Goal: Information Seeking & Learning: Learn about a topic

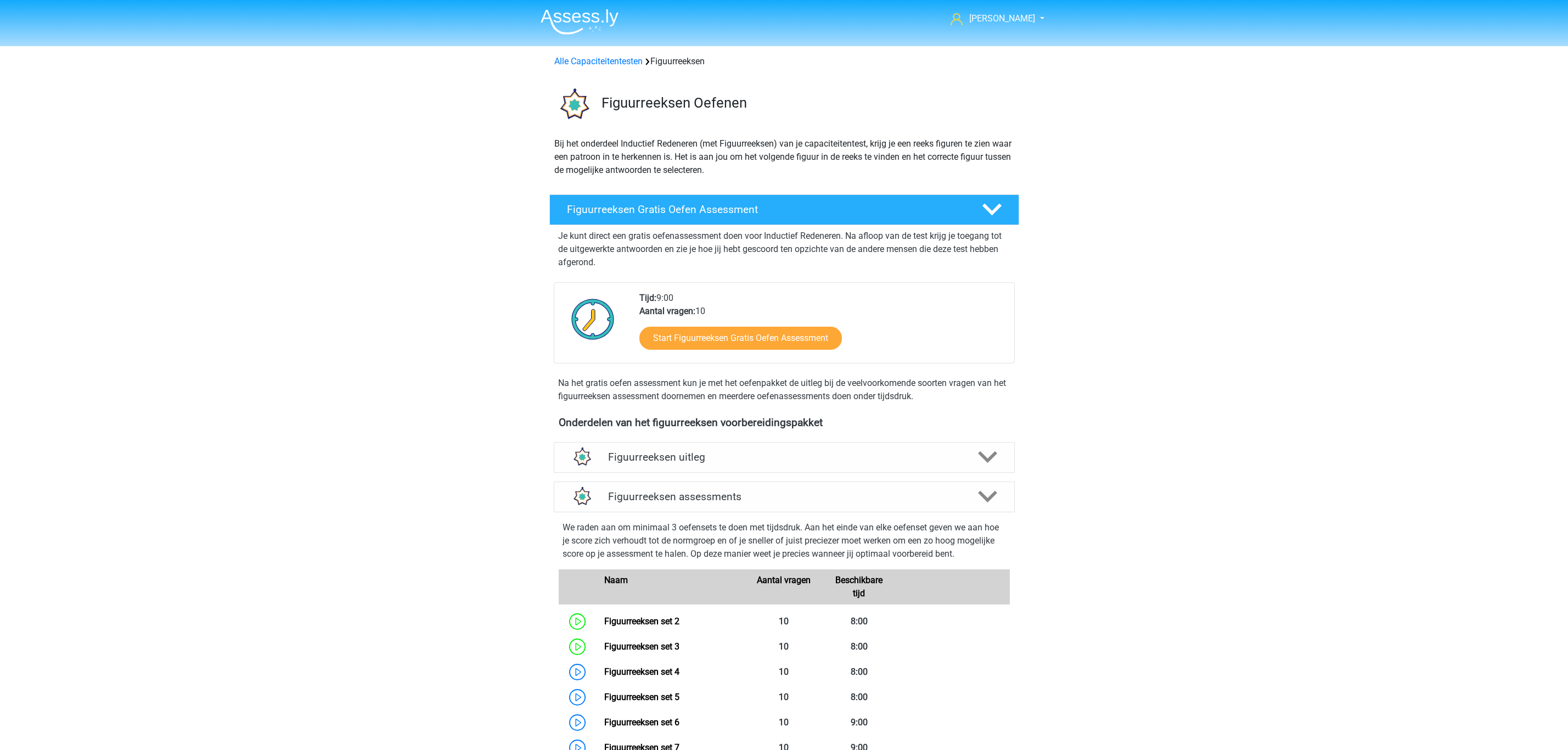
scroll to position [490, 0]
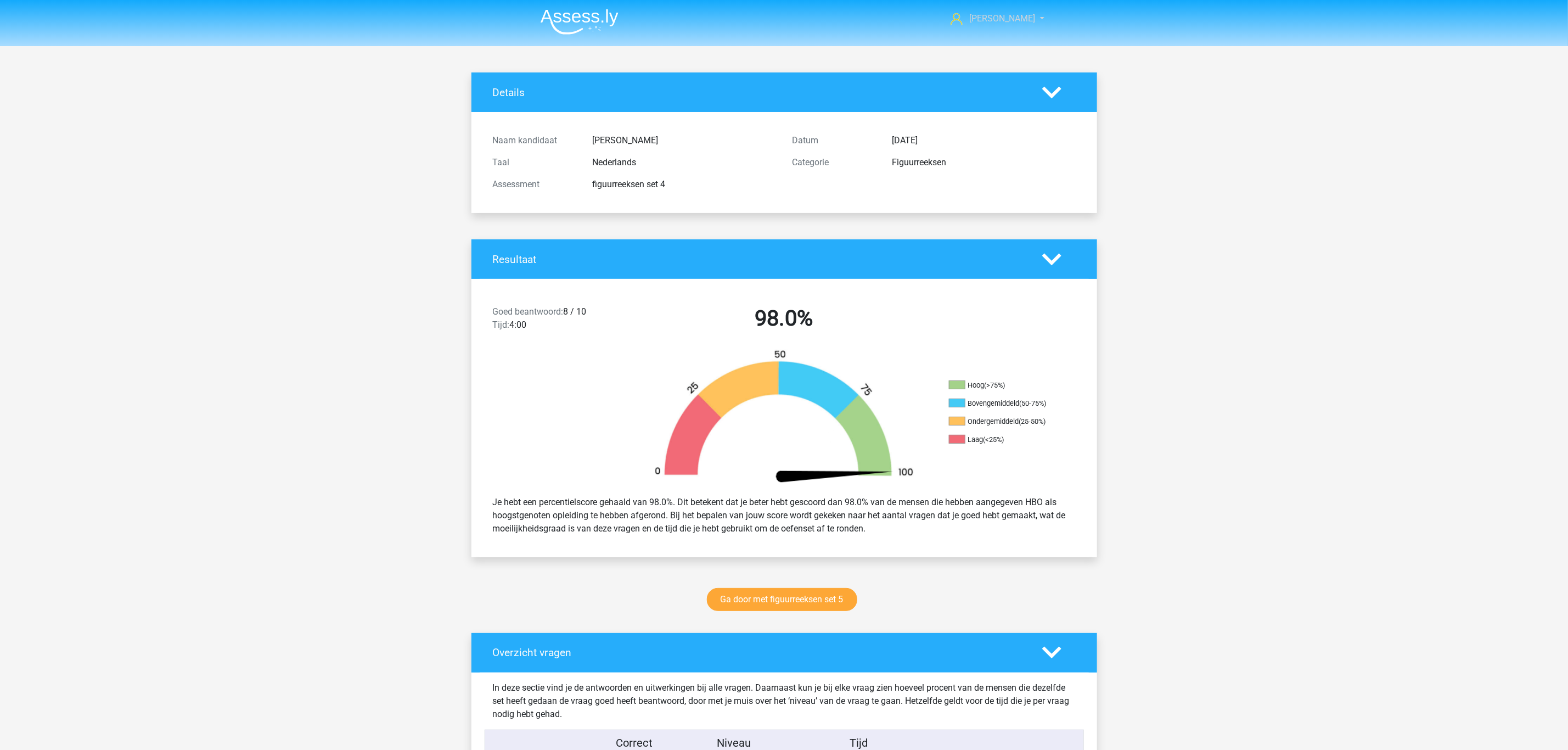
click at [1029, 15] on link "[PERSON_NAME]" at bounding box center [991, 19] width 90 height 13
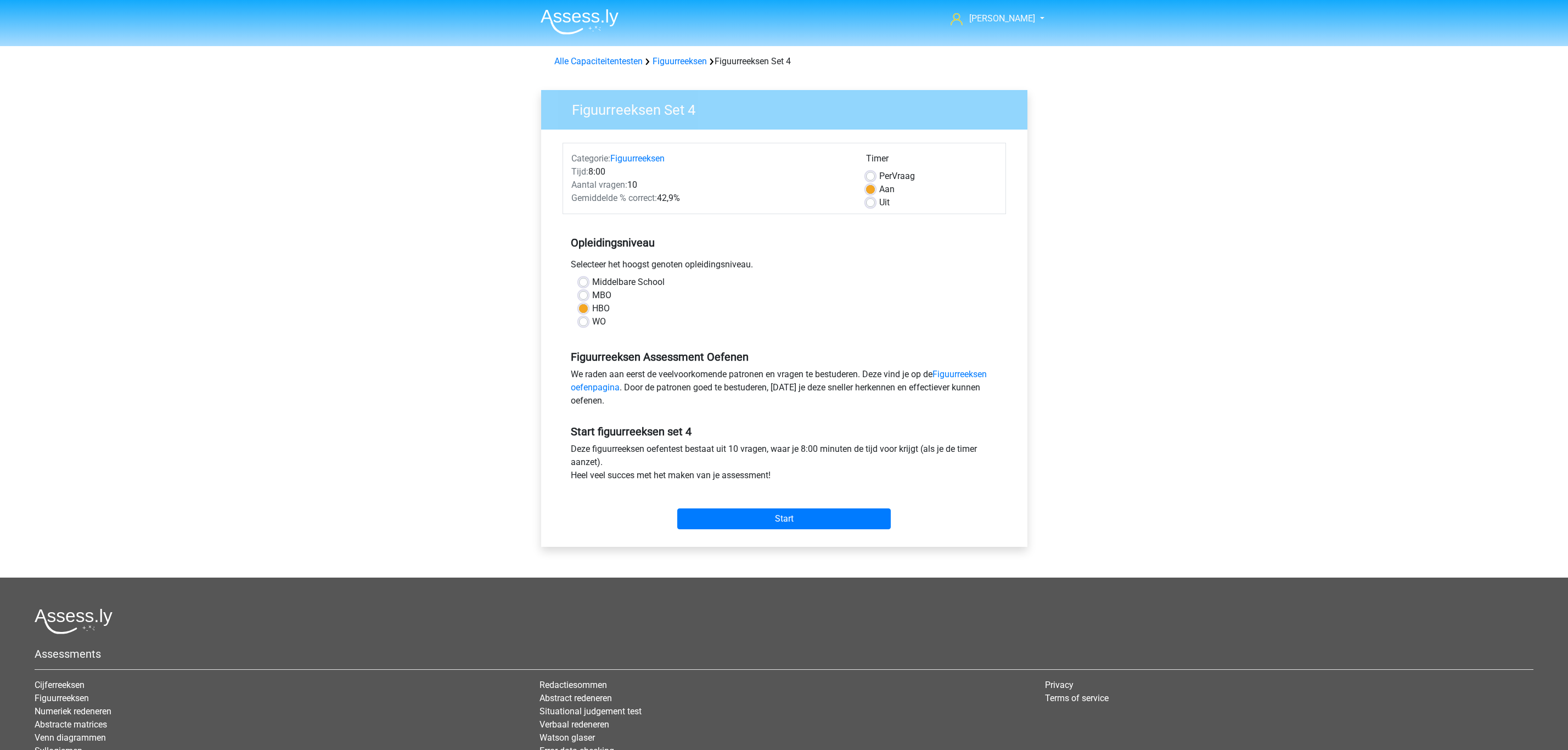
scroll to position [119, 0]
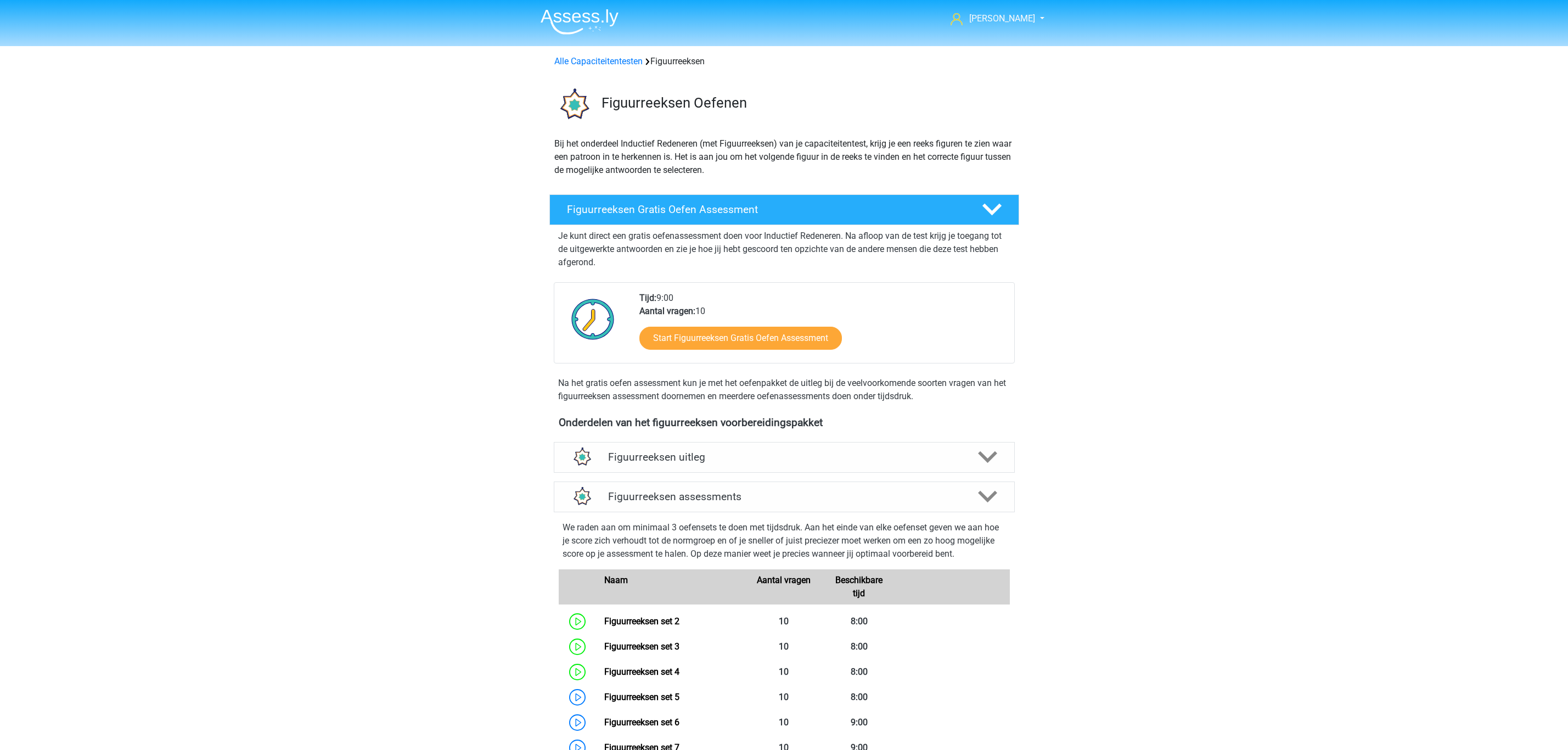
scroll to position [857, 0]
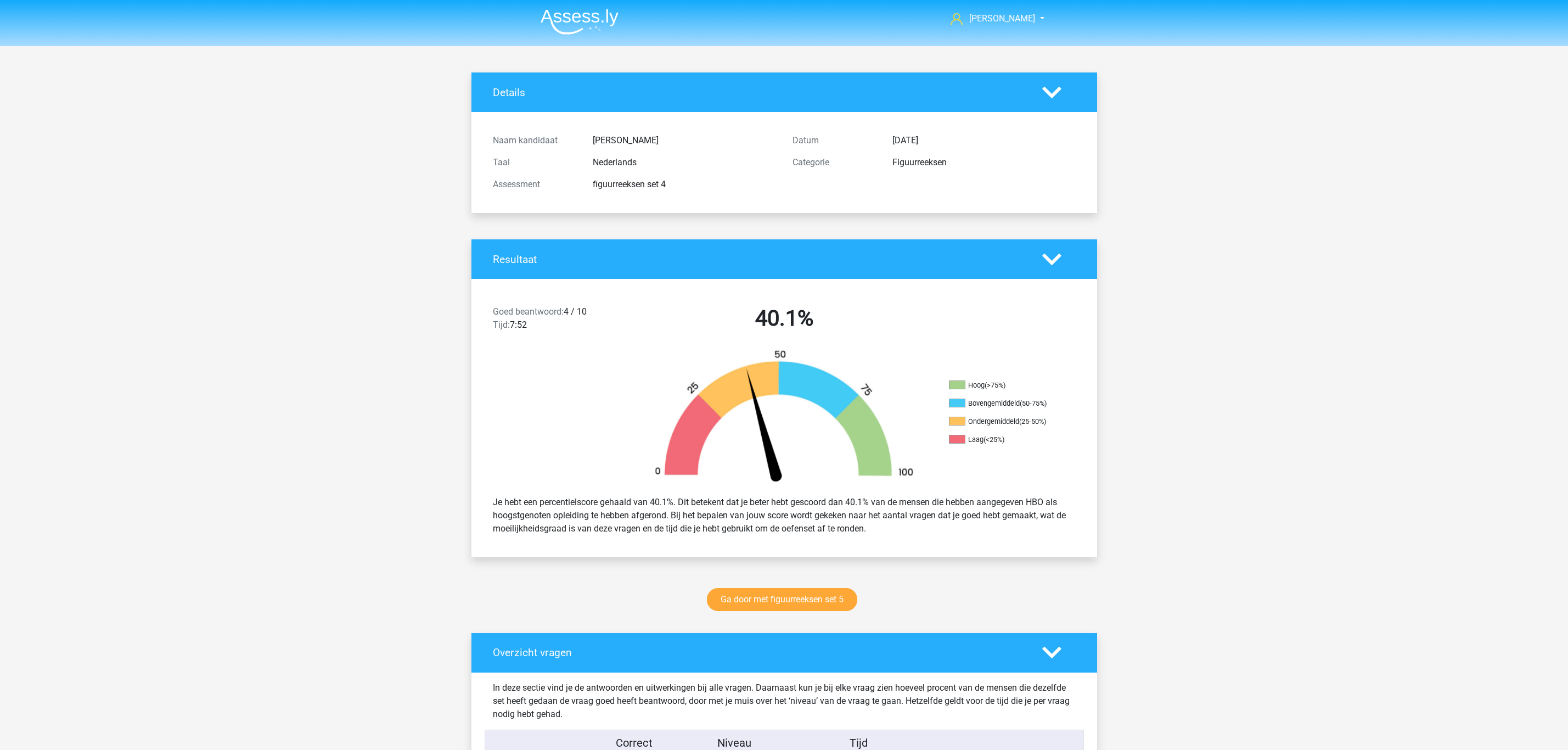
scroll to position [1294, 0]
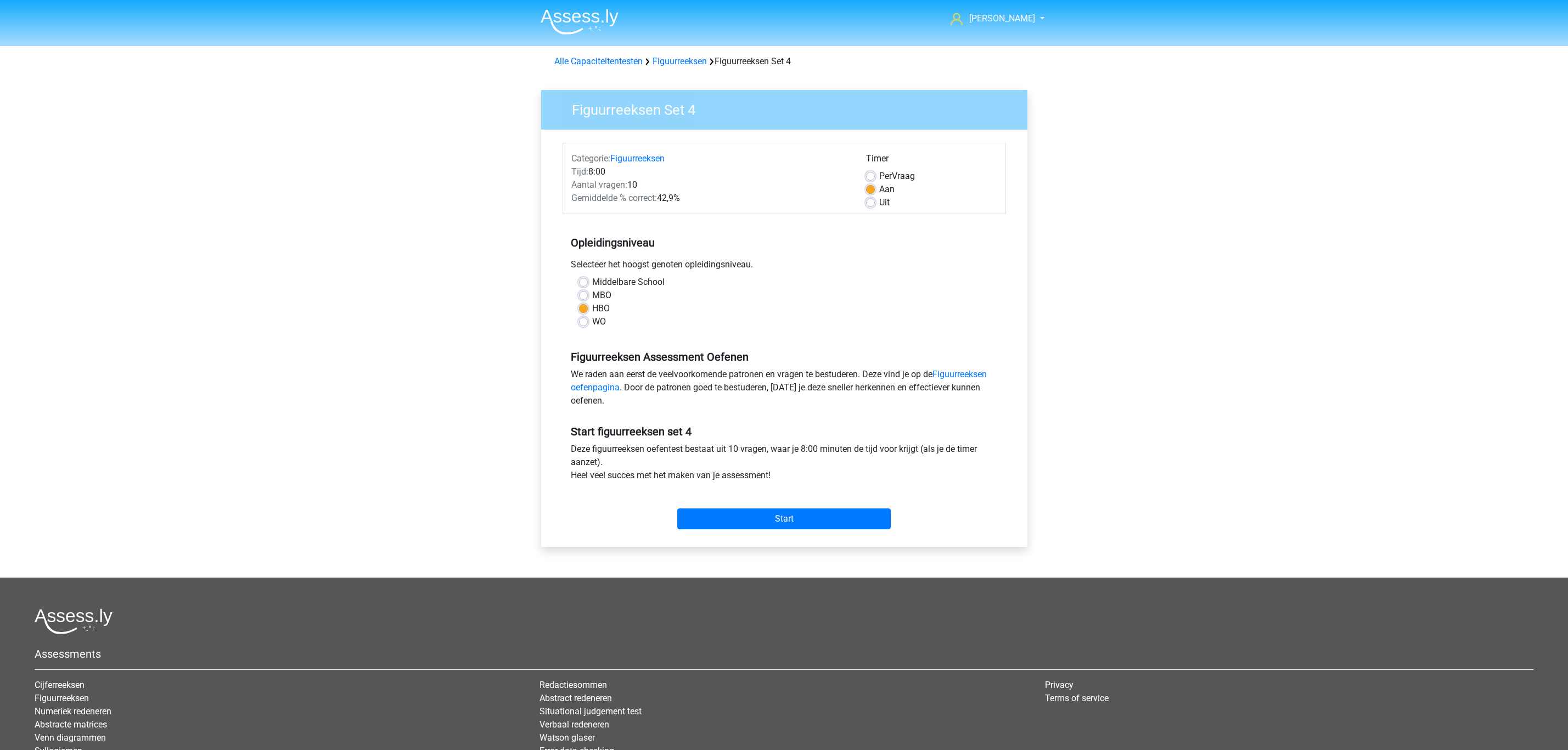
scroll to position [119, 0]
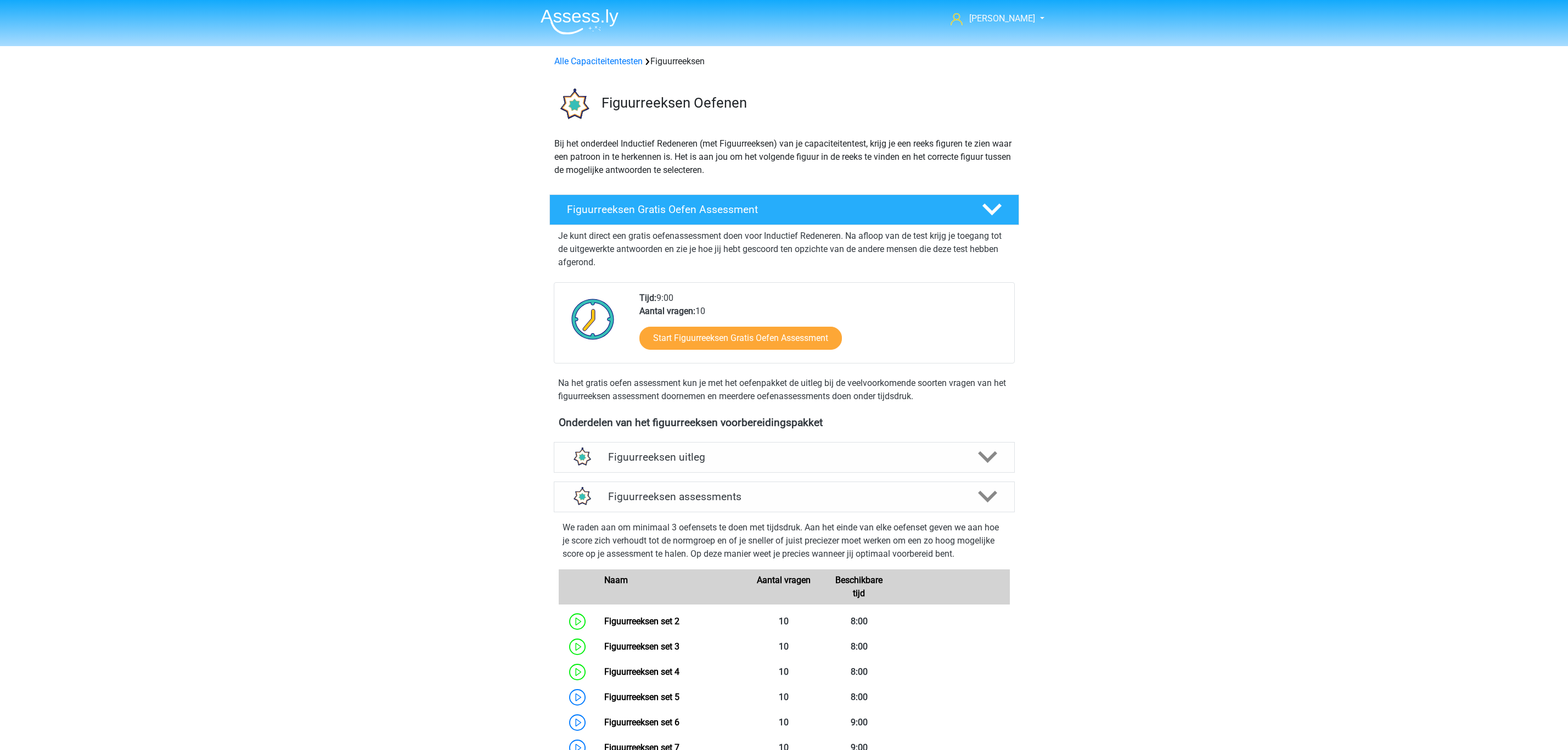
scroll to position [350, 0]
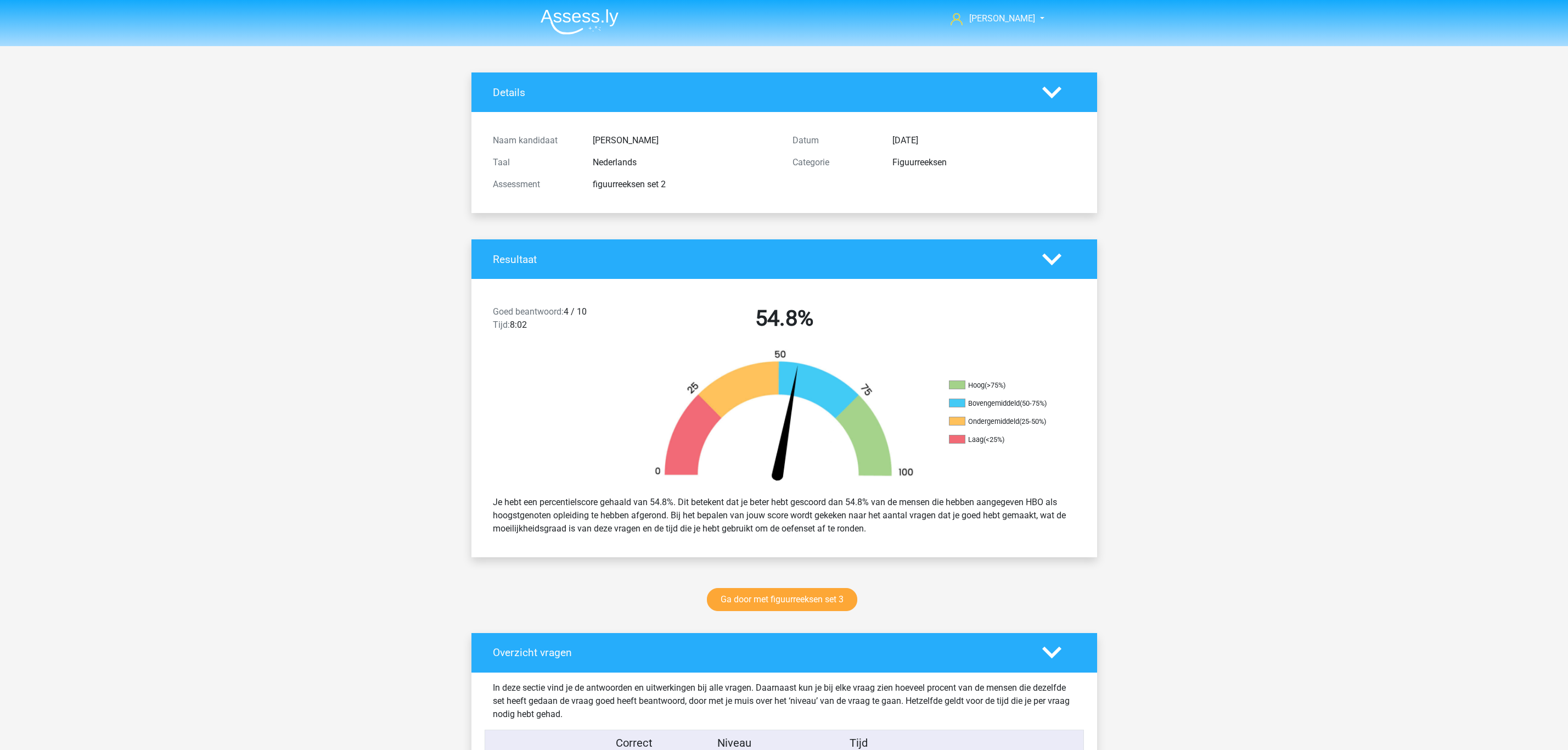
scroll to position [1294, 0]
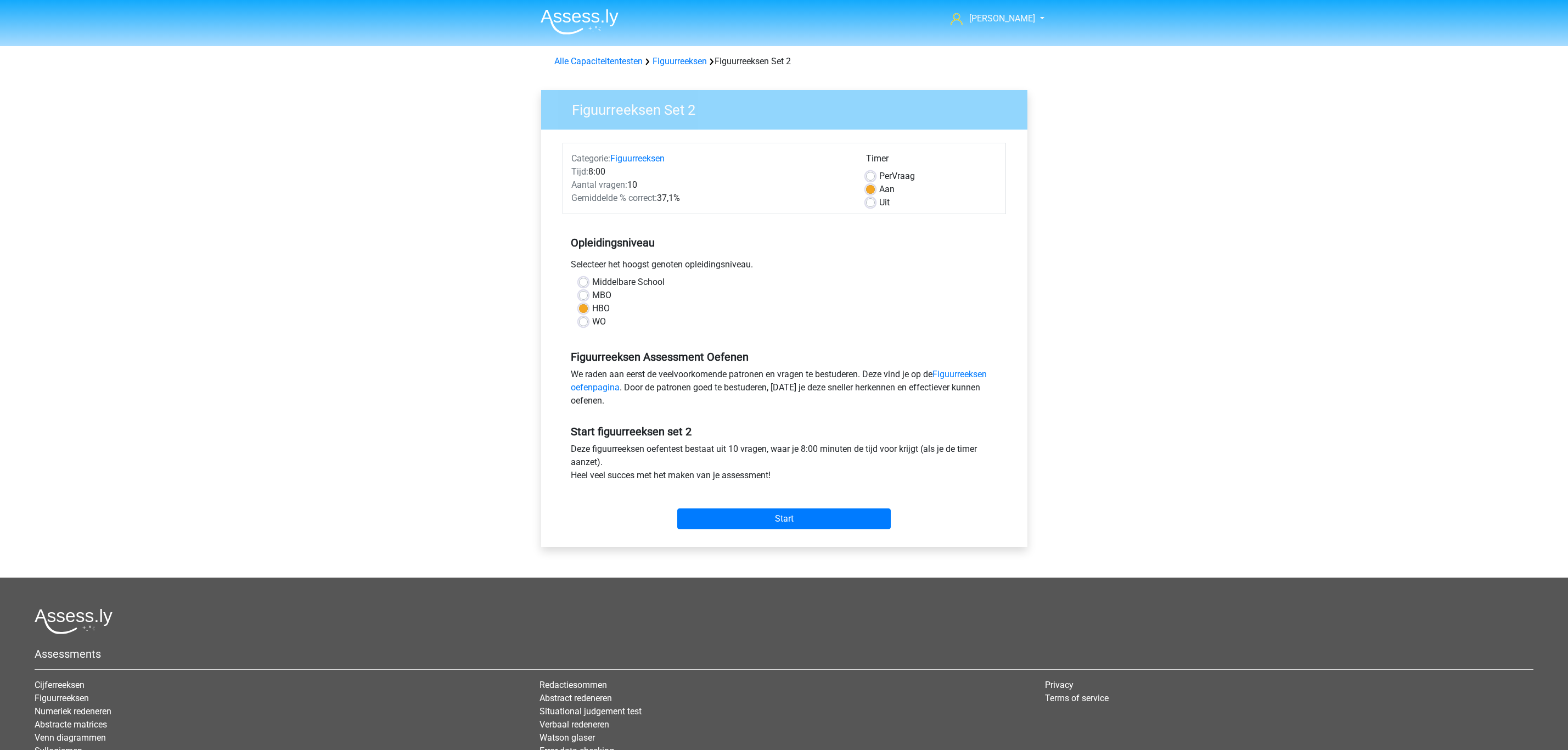
scroll to position [119, 0]
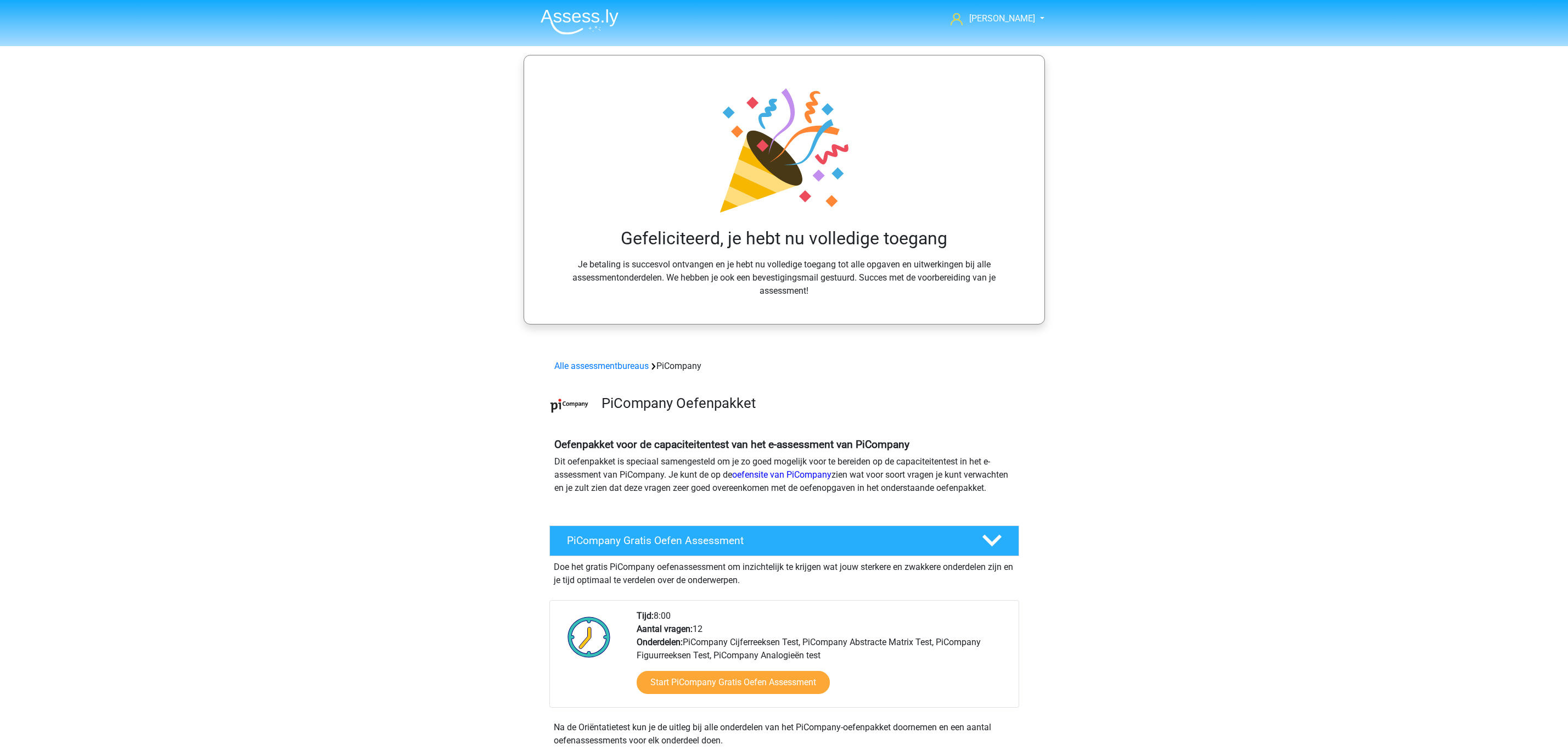
scroll to position [751, 0]
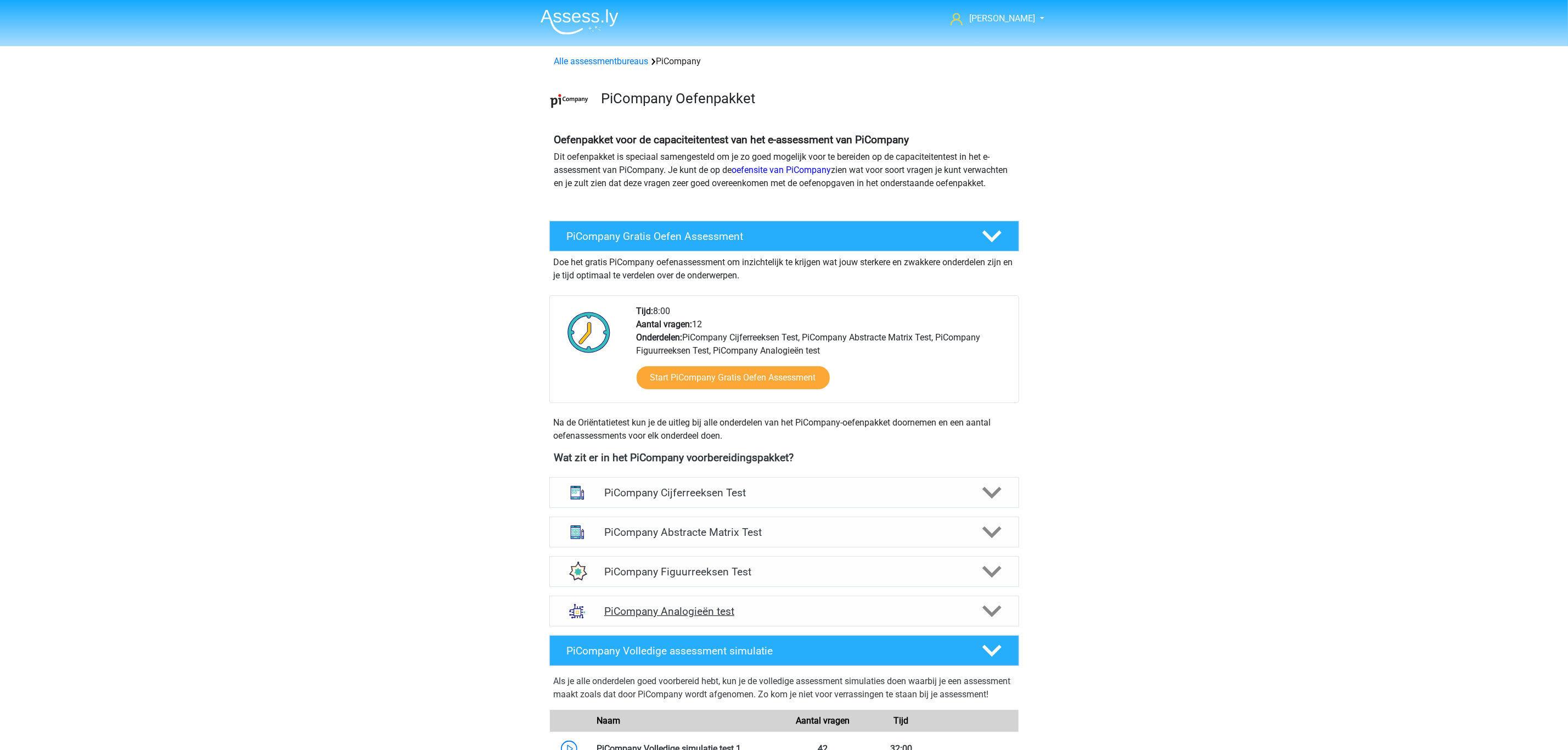
click at [725, 618] on h4 "PiCompany Analogieën test" at bounding box center [784, 611] width 359 height 12
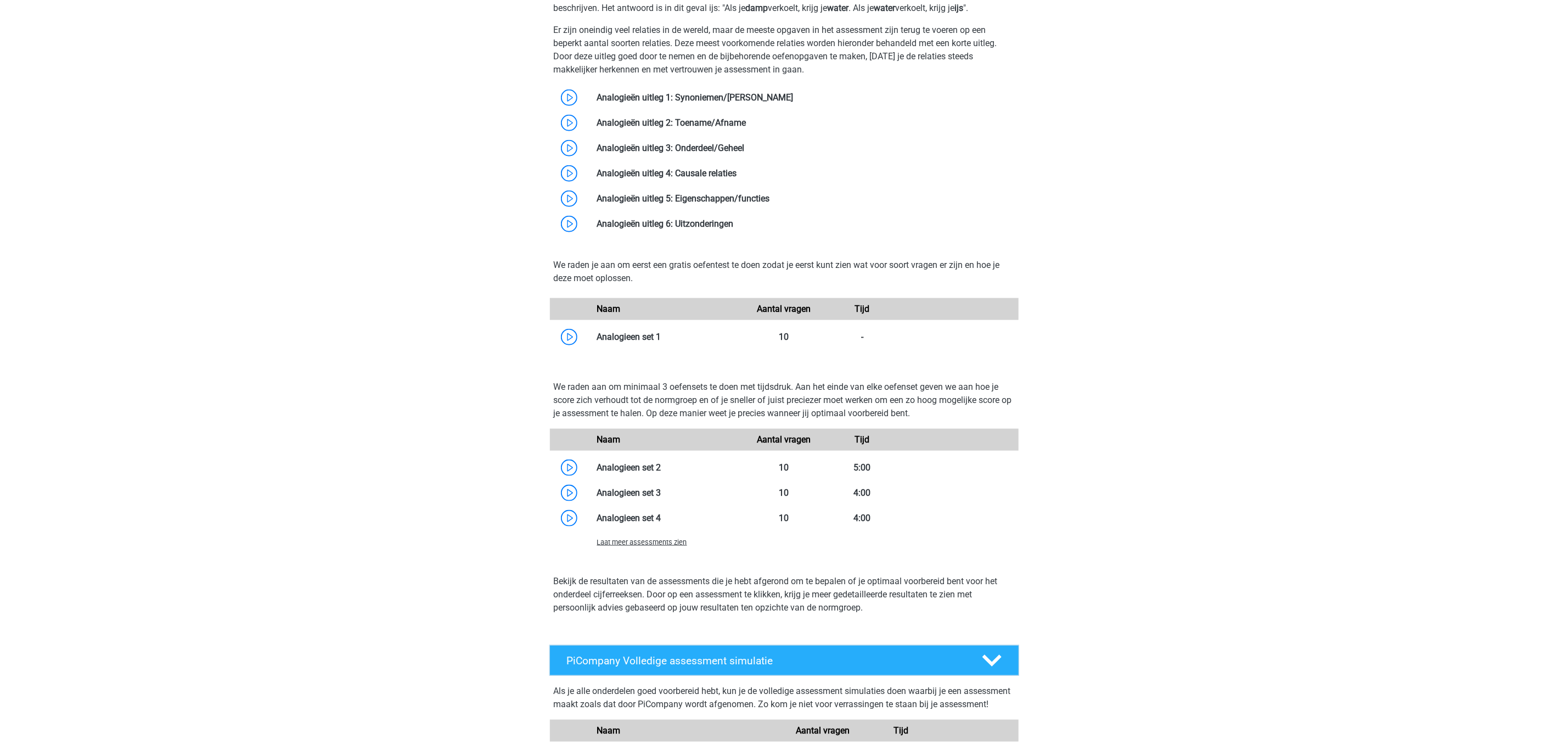
scroll to position [741, 0]
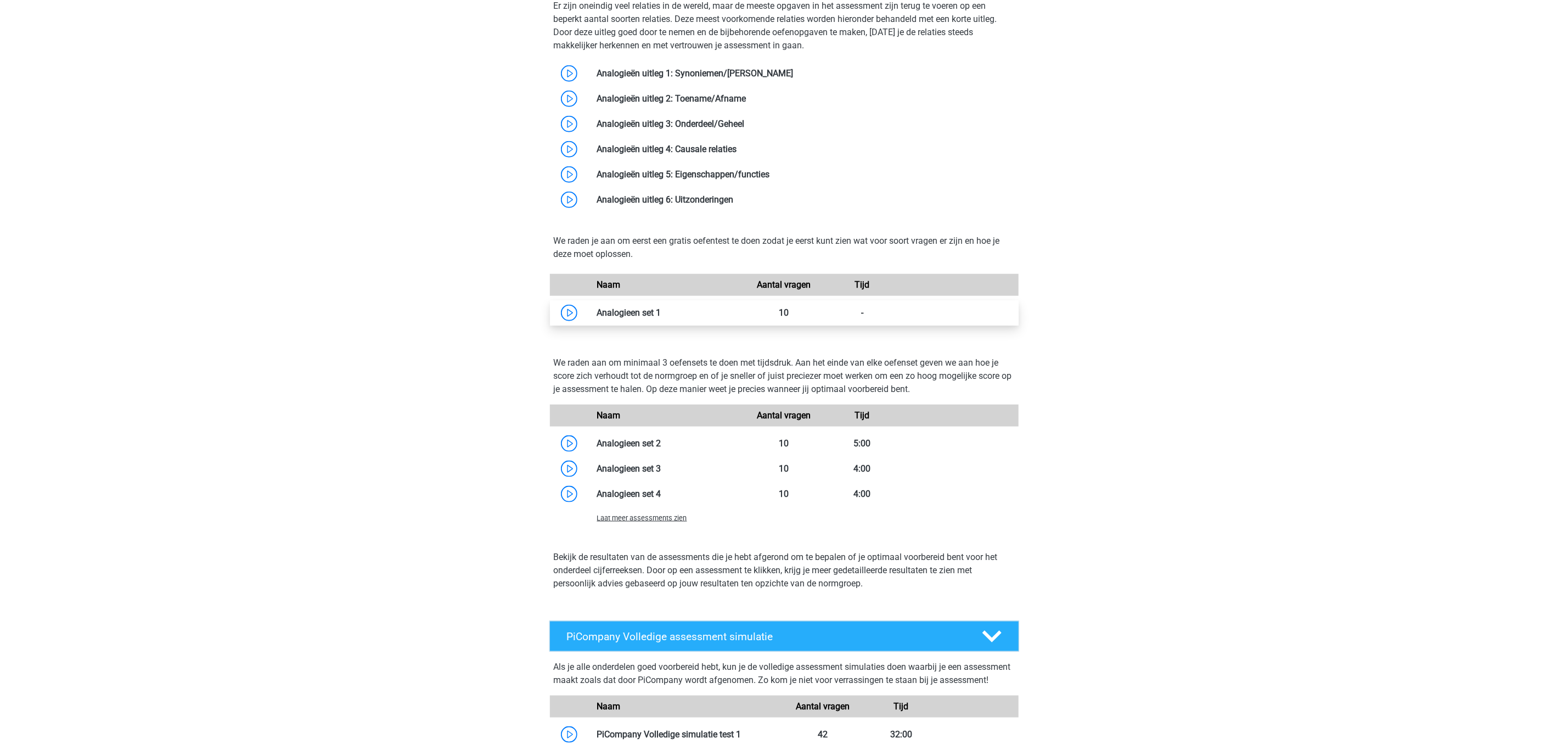
click at [661, 318] on link at bounding box center [661, 313] width 0 height 10
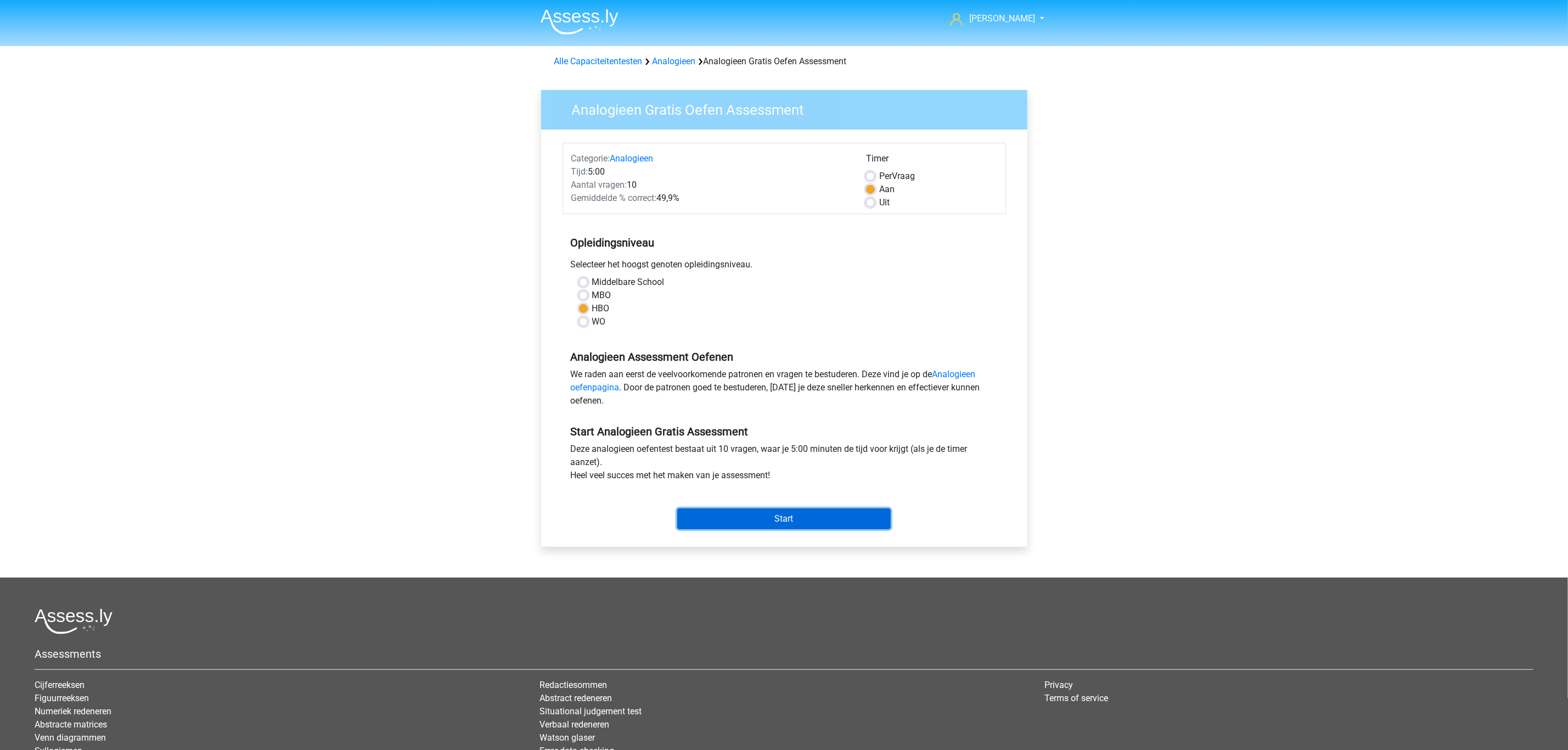
click at [772, 514] on input "Start" at bounding box center [784, 519] width 214 height 21
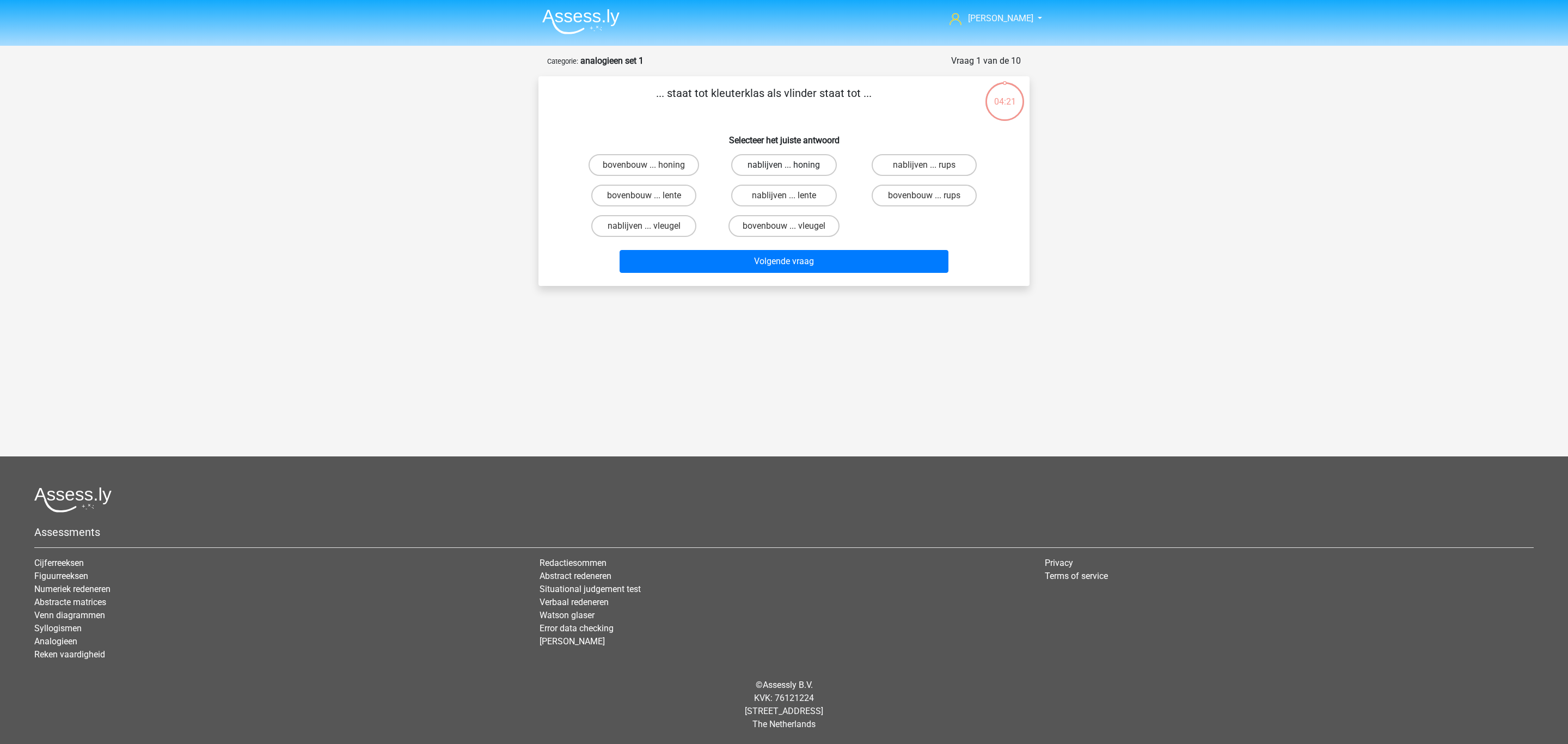
click at [807, 165] on label "nablijven ... honing" at bounding box center [784, 165] width 105 height 22
click at [791, 165] on input "nablijven ... honing" at bounding box center [788, 169] width 7 height 7
radio input "true"
click at [838, 258] on button "Volgende vraag" at bounding box center [784, 261] width 330 height 23
